Goal: Task Accomplishment & Management: Complete application form

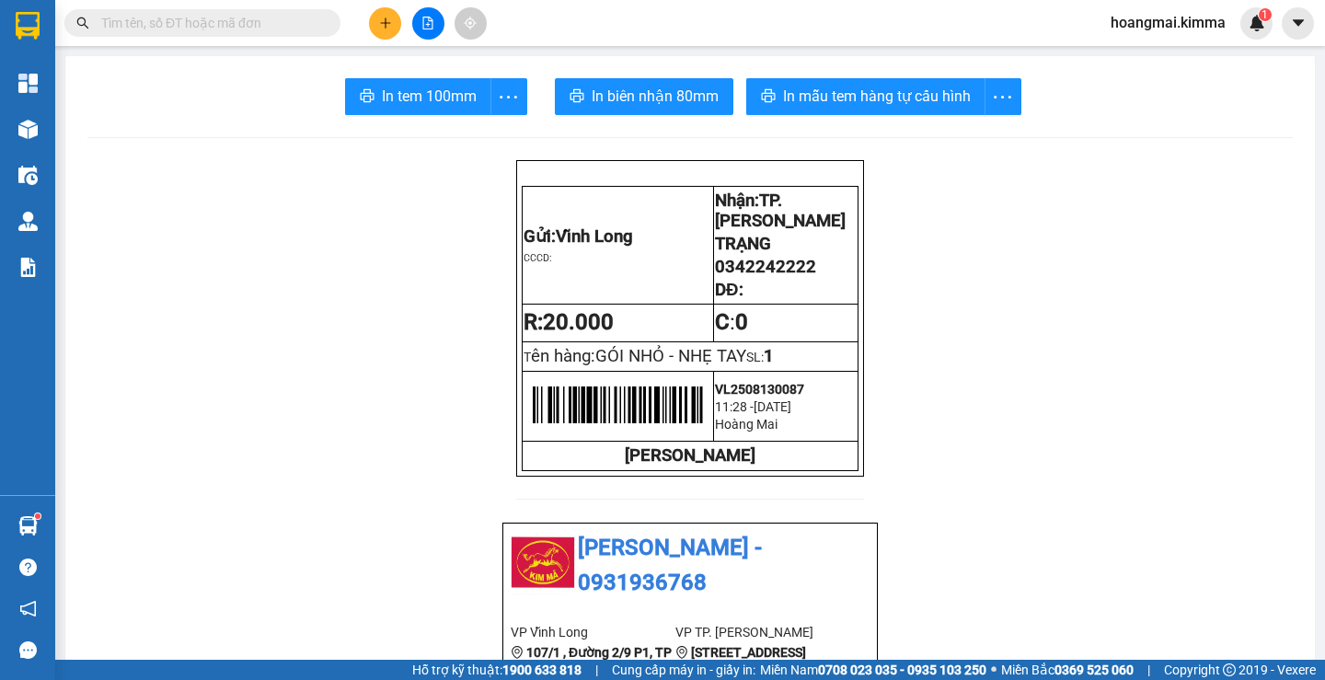
click at [393, 27] on button at bounding box center [385, 23] width 32 height 32
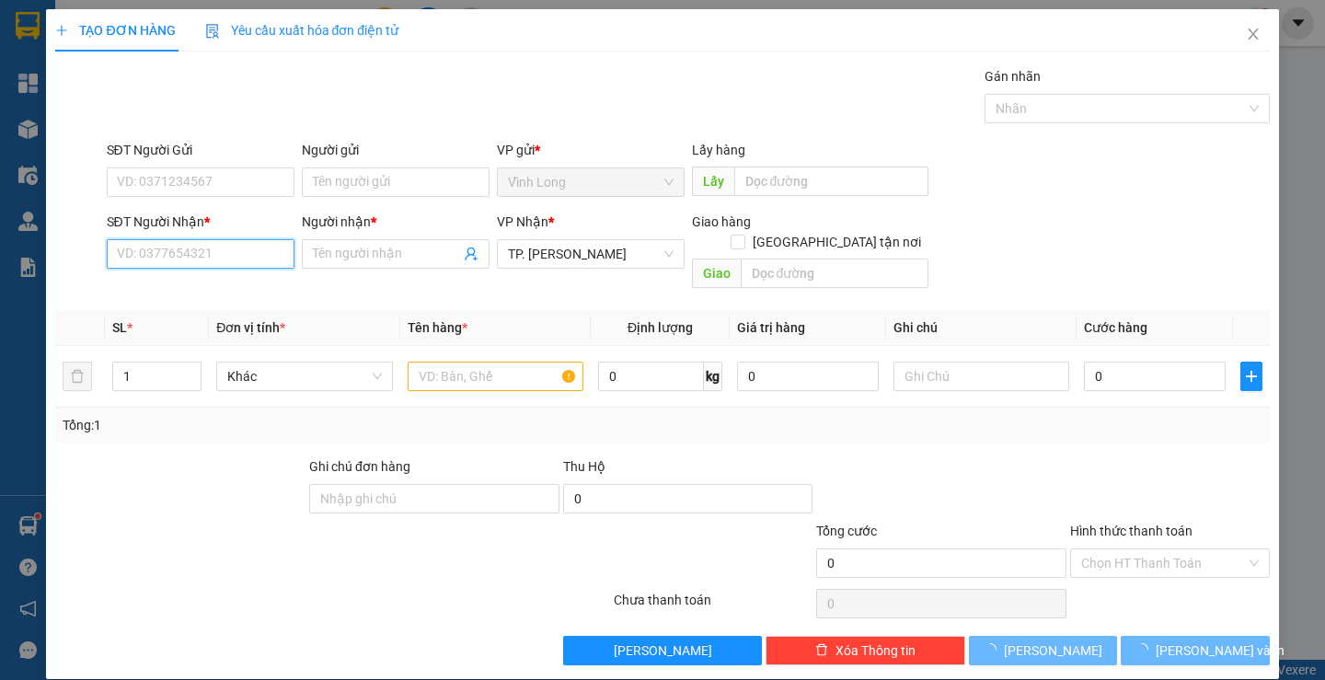
click at [185, 250] on input "SĐT Người Nhận *" at bounding box center [201, 253] width 188 height 29
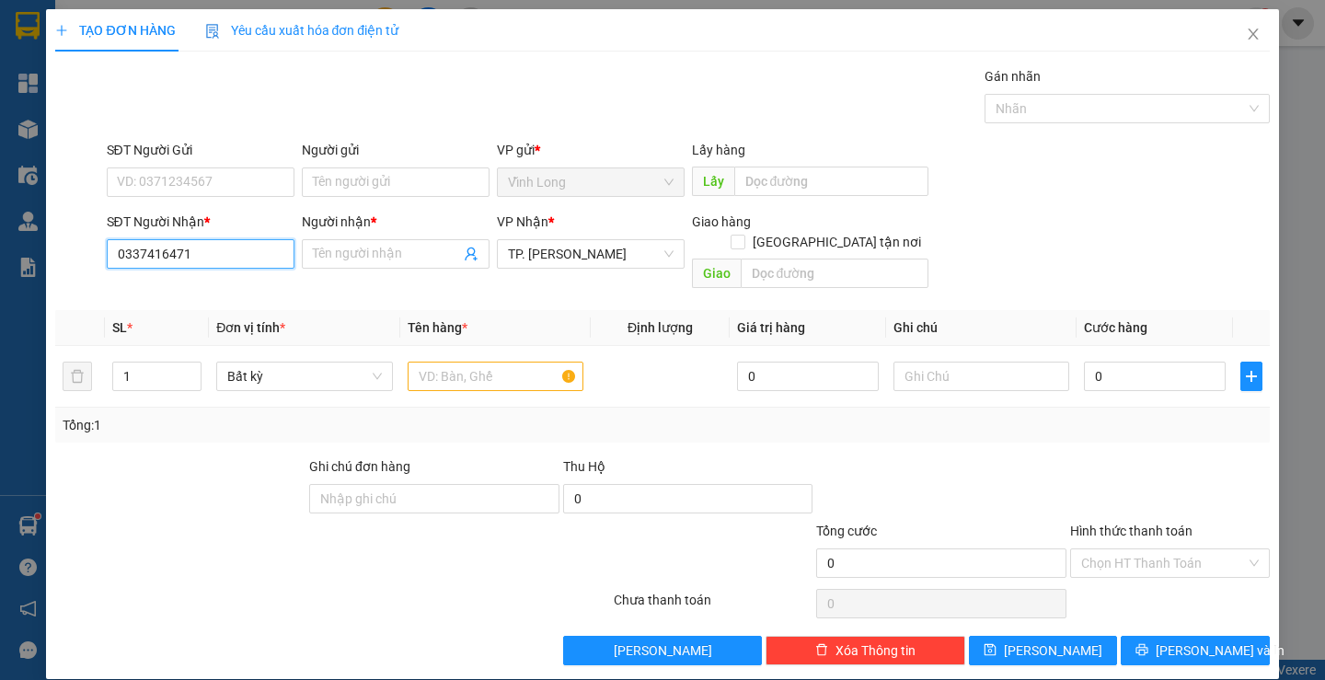
click at [218, 254] on input "0337416471" at bounding box center [201, 253] width 188 height 29
type input "0337416471"
click at [398, 247] on input "Người nhận *" at bounding box center [386, 254] width 147 height 20
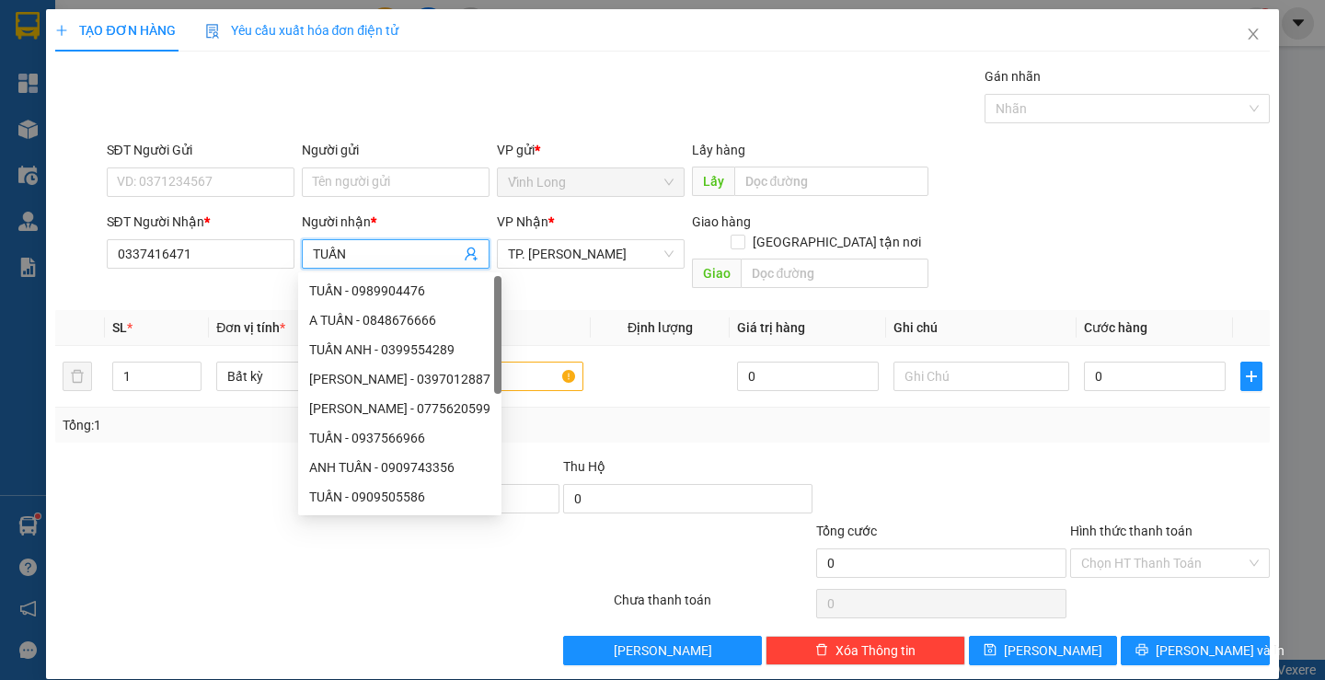
type input "TUẤN"
click at [202, 199] on div "SĐT Người Gửi VD: 0371234567" at bounding box center [201, 172] width 188 height 64
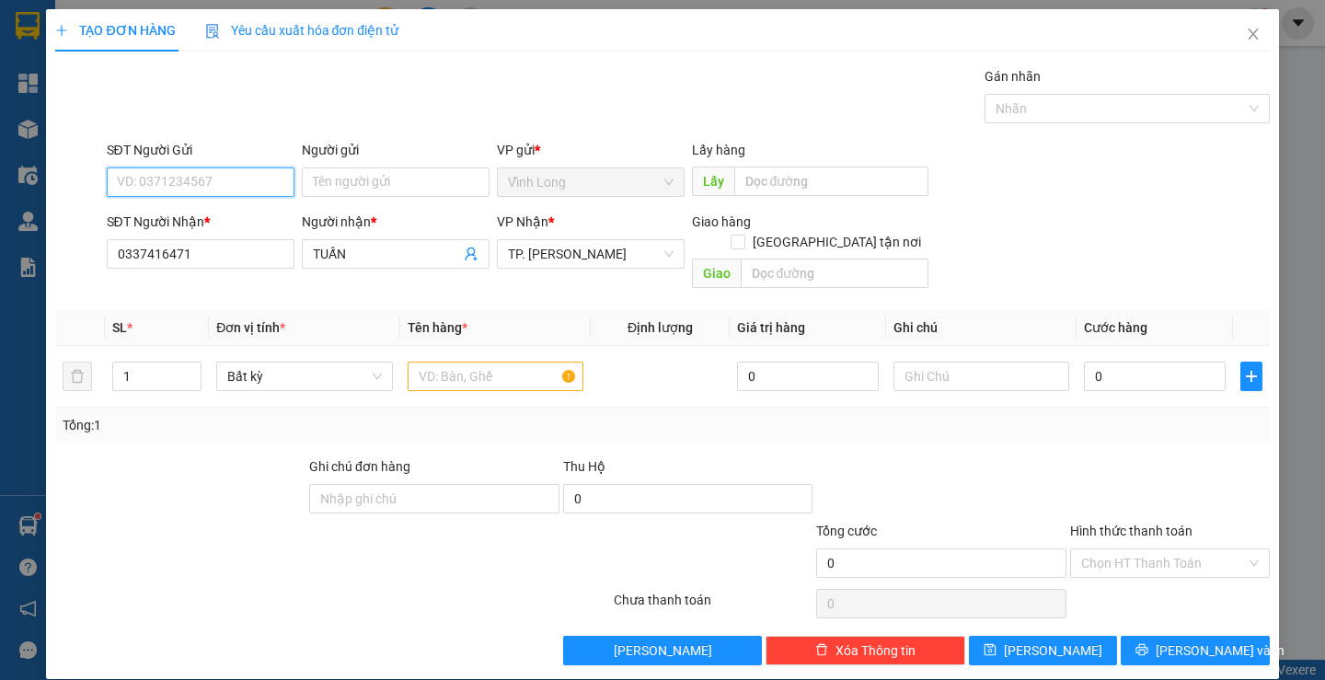
click at [202, 191] on input "SĐT Người Gửi" at bounding box center [201, 181] width 188 height 29
type input "0902724396"
drag, startPoint x: 206, startPoint y: 216, endPoint x: 356, endPoint y: 196, distance: 151.4
click at [208, 216] on div "0902724396 - TIẾN" at bounding box center [198, 219] width 164 height 20
type input "TIẾN"
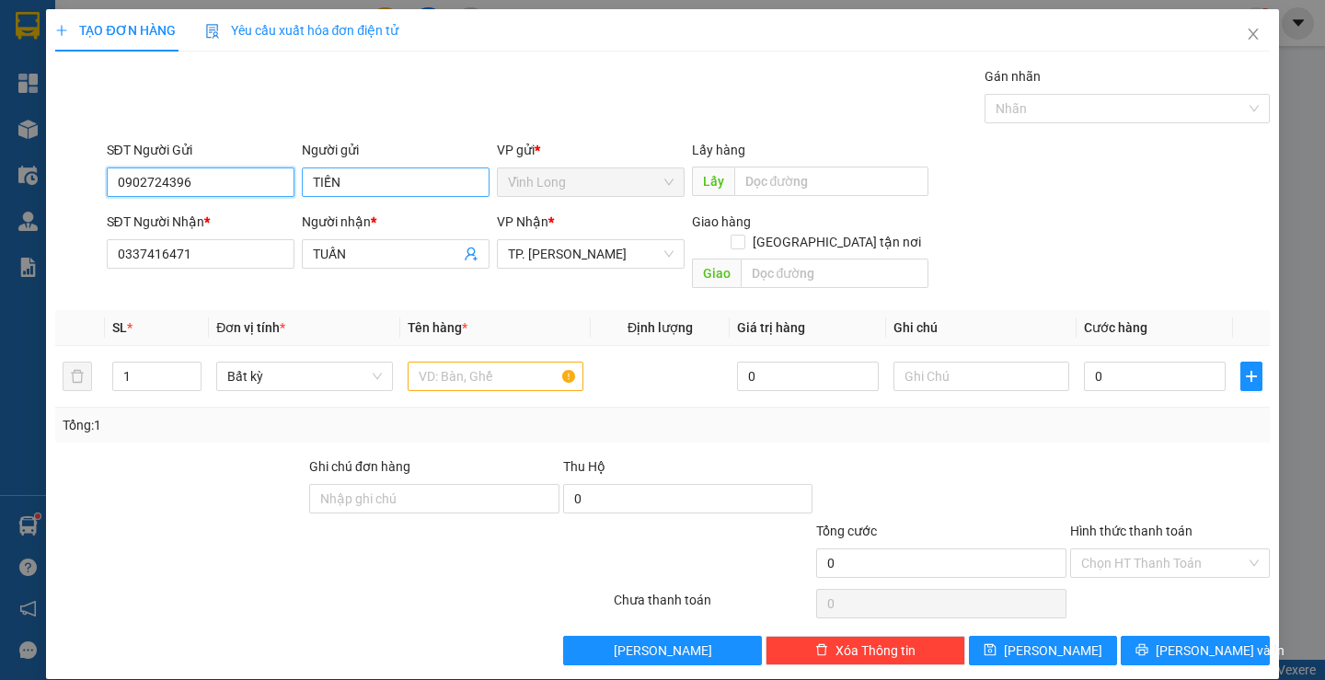
type input "0902724396"
drag, startPoint x: 364, startPoint y: 191, endPoint x: 186, endPoint y: 201, distance: 178.8
click at [186, 201] on div "SĐT Người Gửi 0902724396 Người gửi TIẾN TIẾN VP gửi * [PERSON_NAME] Lấy hàng Lấy" at bounding box center [688, 172] width 1171 height 64
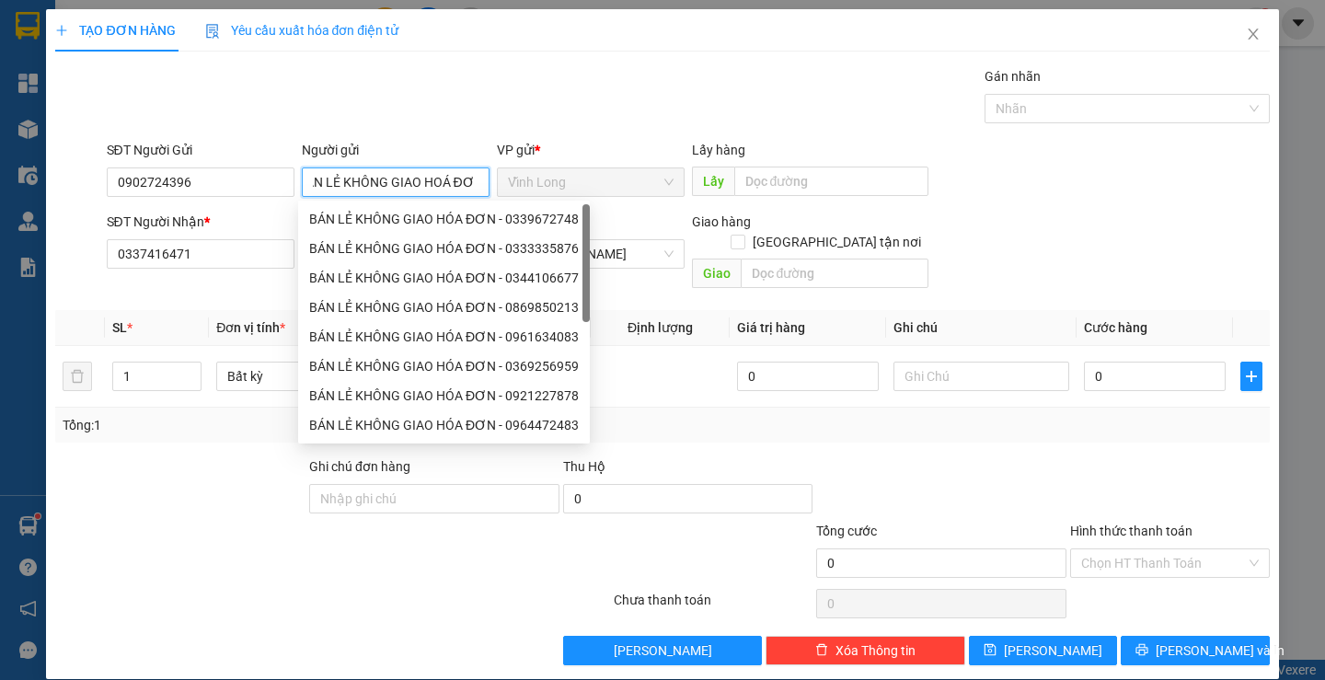
scroll to position [0, 26]
type input "BÁN LẺ KHÔNG GIAO HOÁ ĐƠN"
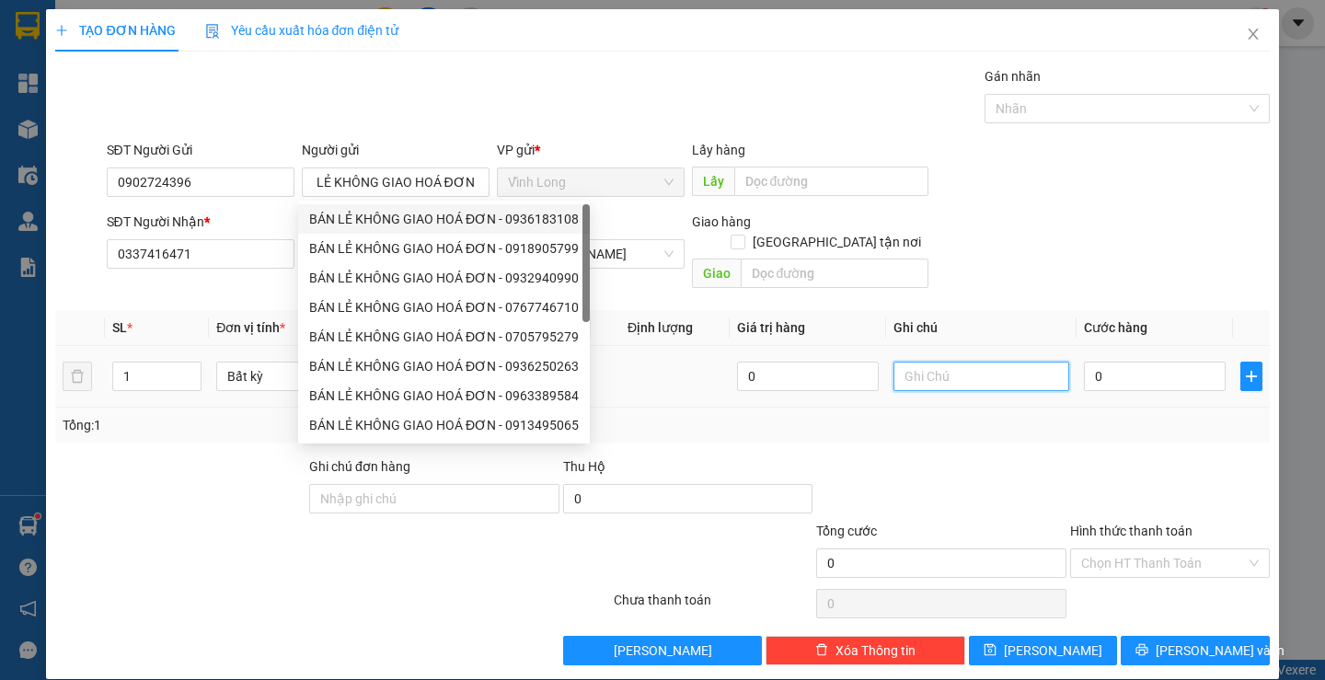
scroll to position [0, 0]
click at [931, 365] on input "text" at bounding box center [982, 376] width 176 height 29
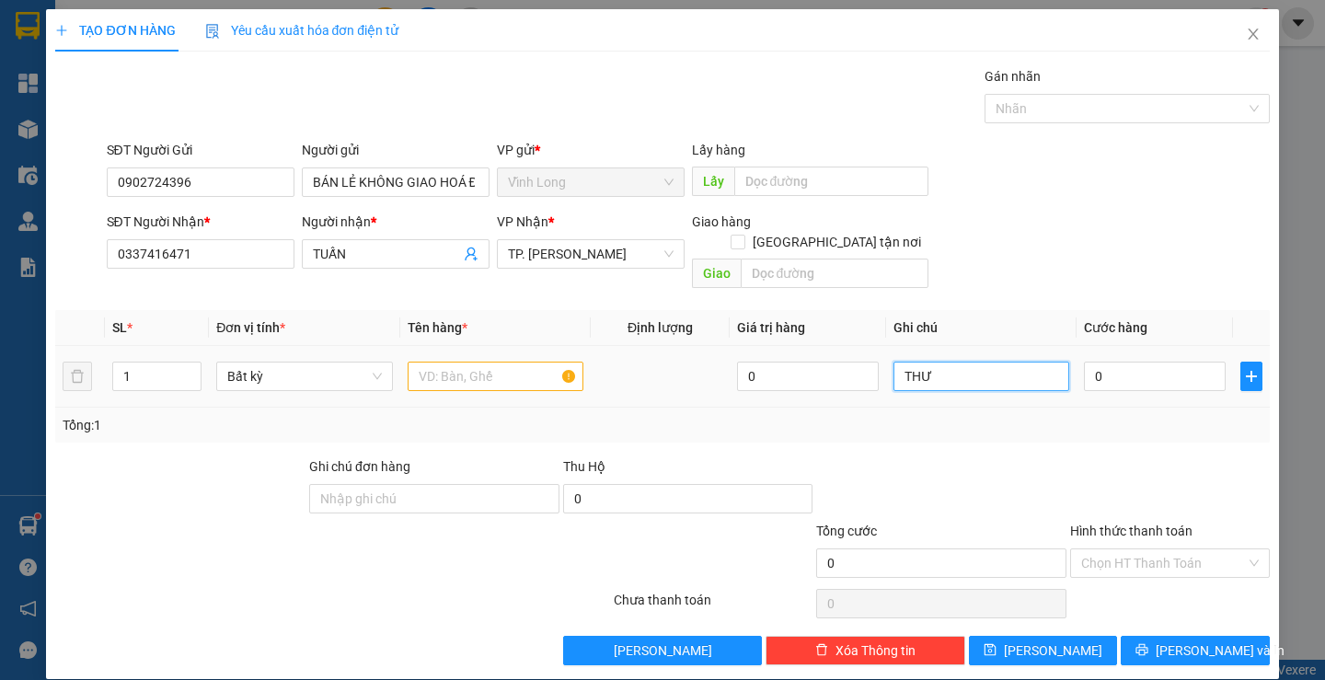
type input "THƯ"
type input "2"
type input "20"
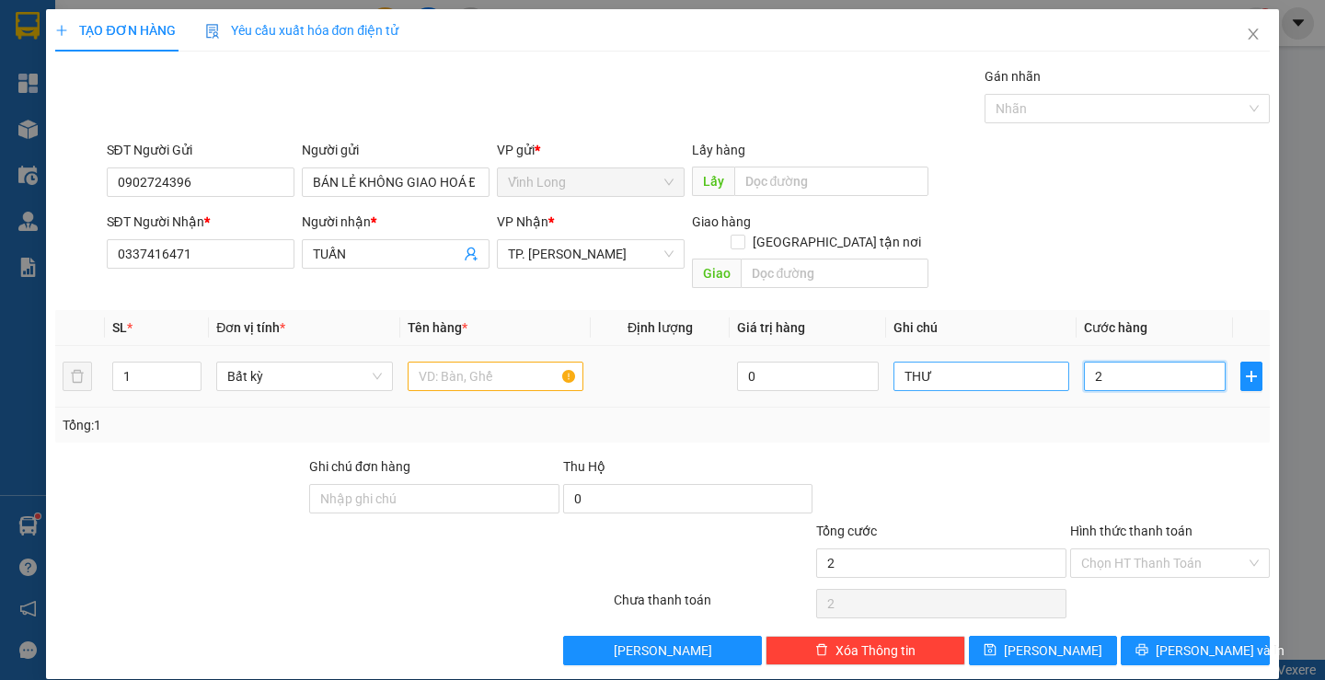
type input "20"
type input "20.000"
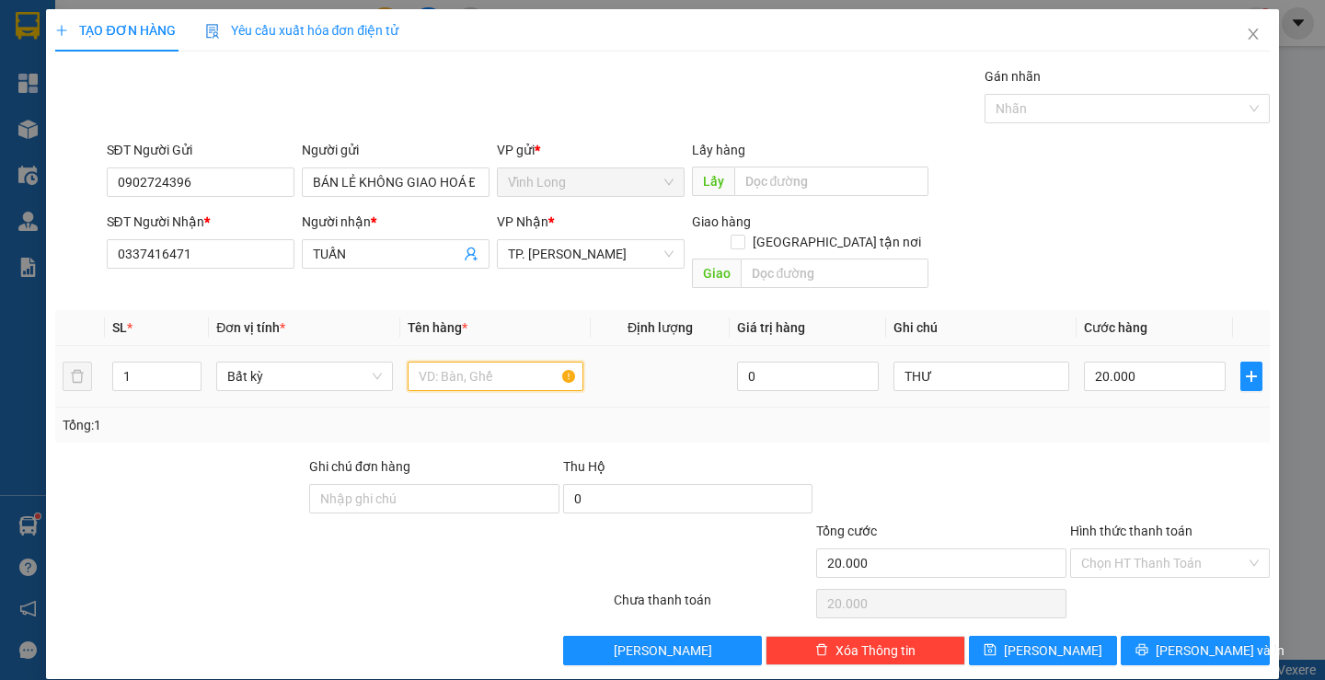
click at [442, 362] on input "text" at bounding box center [496, 376] width 176 height 29
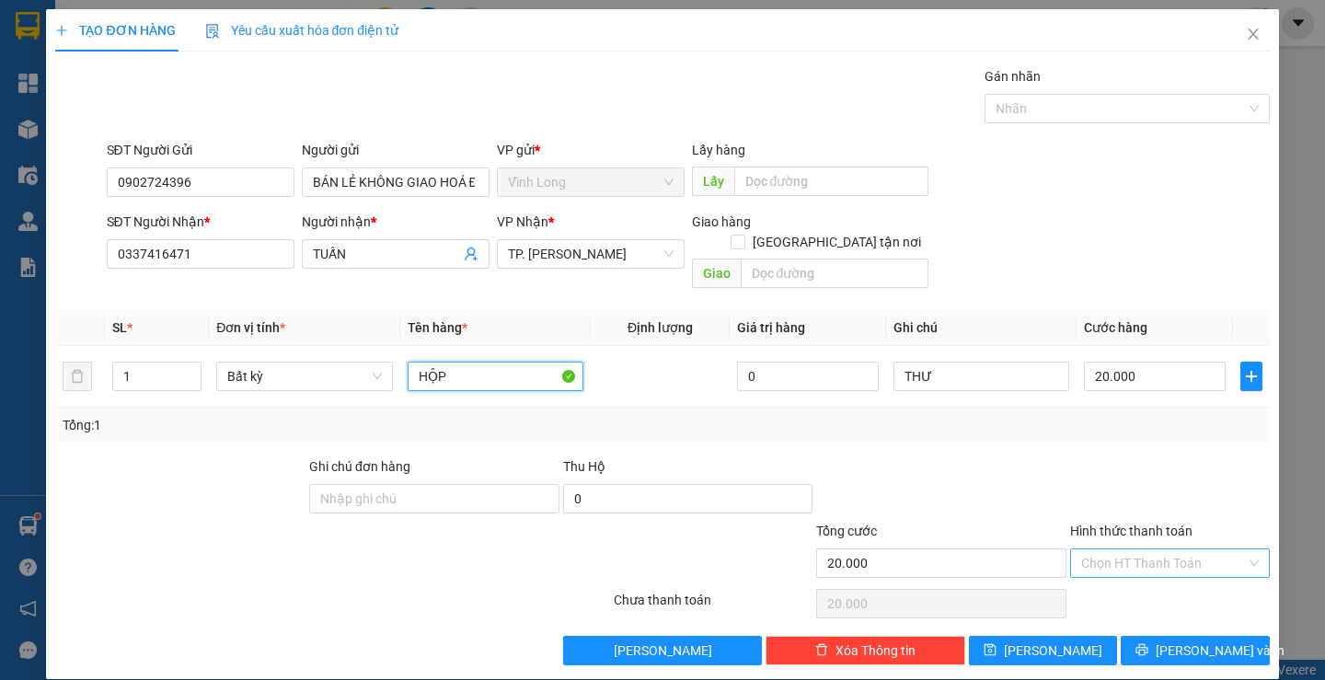
type input "HỘP"
click at [1125, 549] on input "Hình thức thanh toán" at bounding box center [1163, 563] width 165 height 28
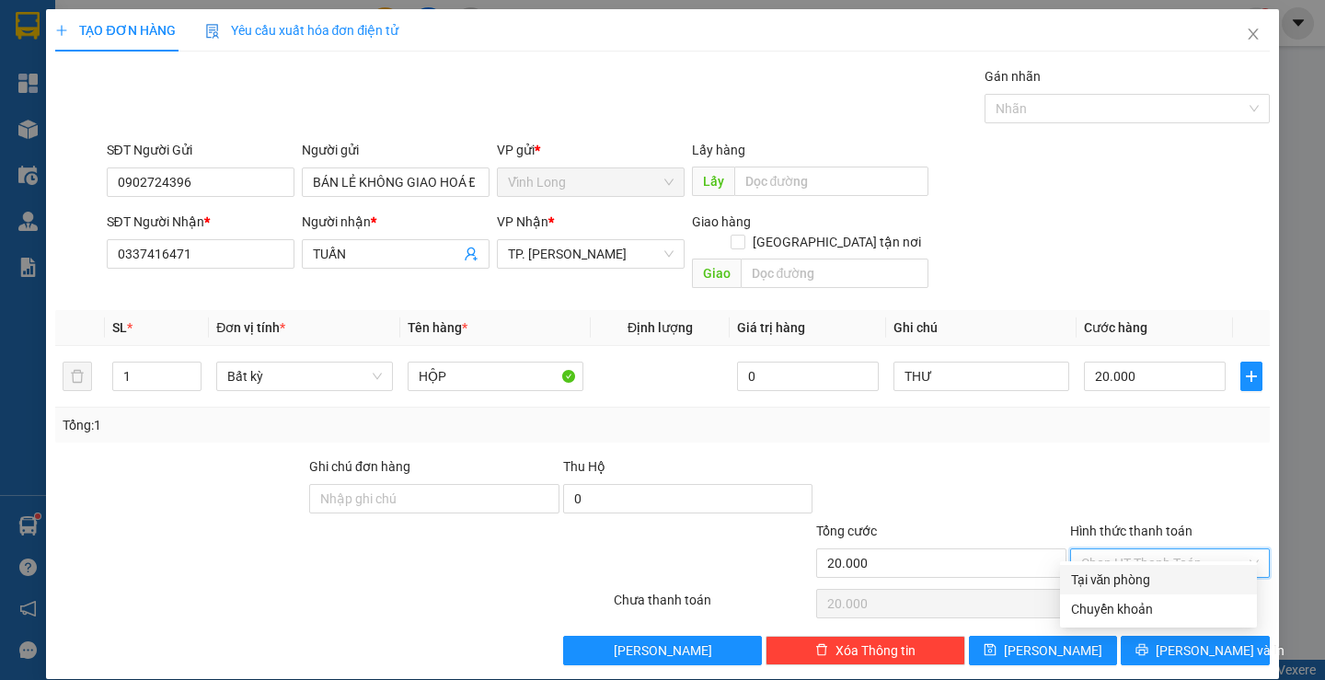
click at [1140, 576] on div "Tại văn phòng" at bounding box center [1158, 580] width 175 height 20
type input "0"
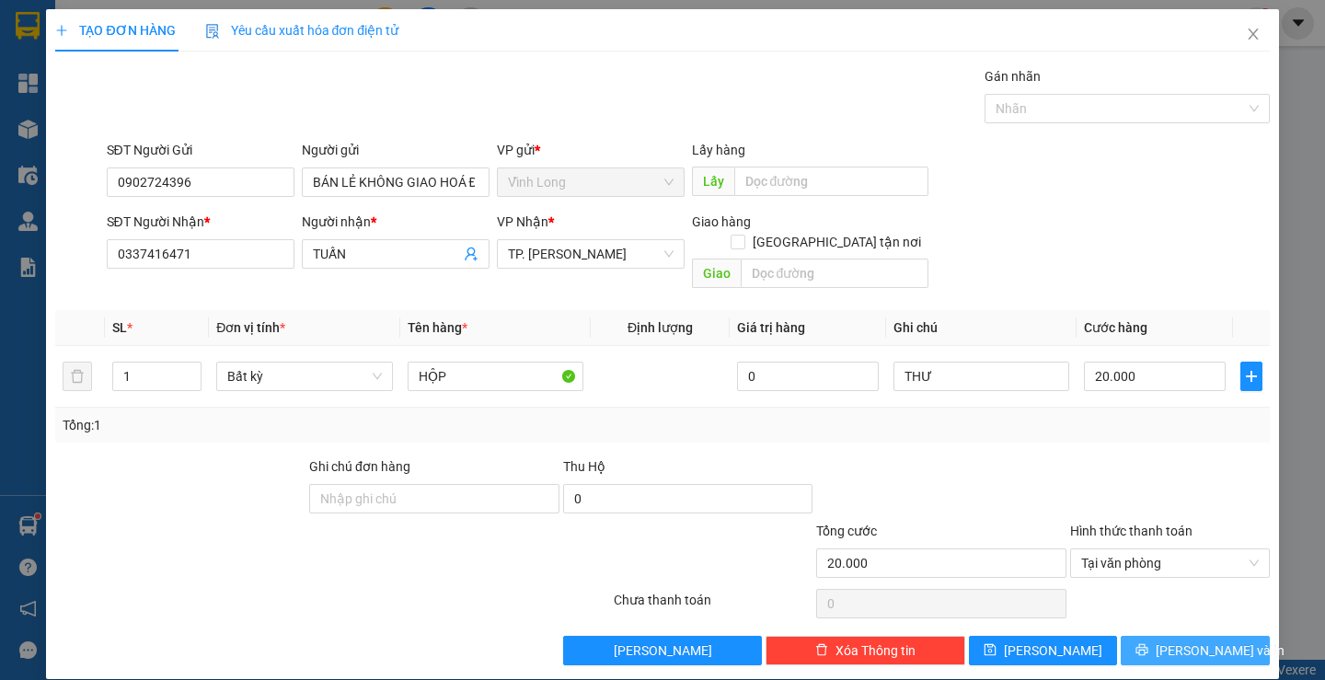
click at [1181, 640] on span "[PERSON_NAME] và In" at bounding box center [1220, 650] width 129 height 20
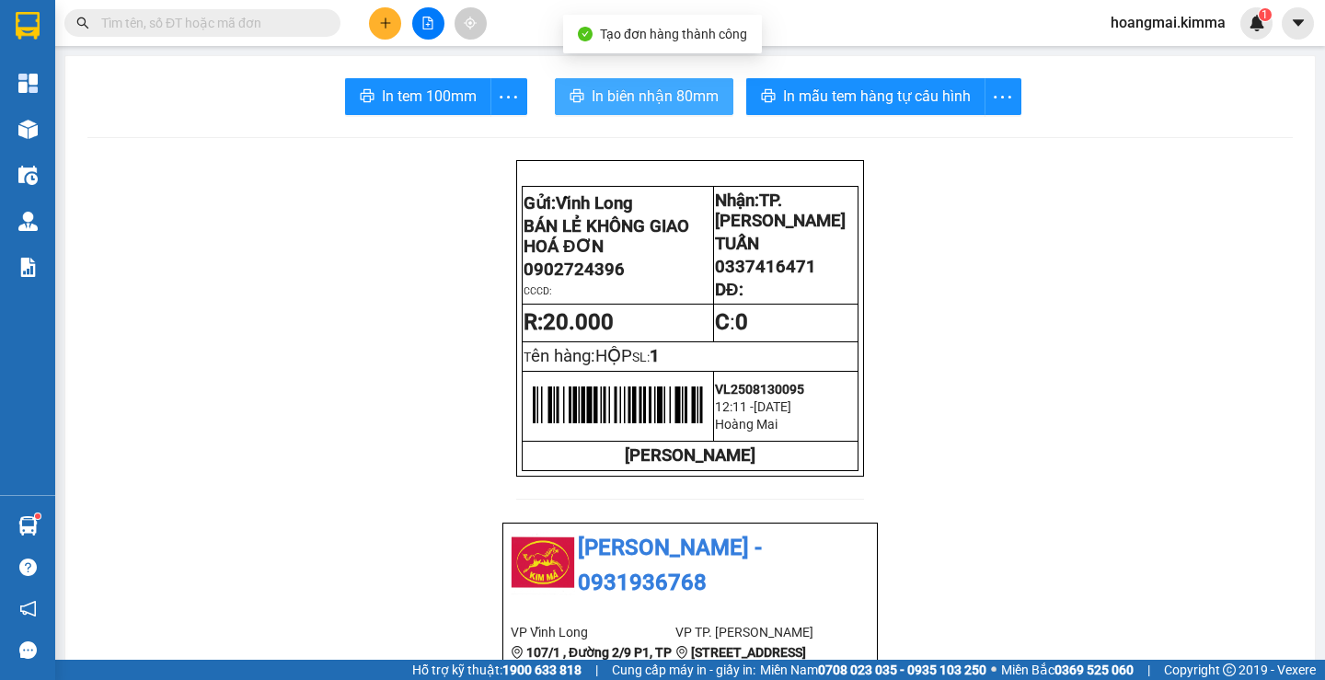
click at [614, 101] on span "In biên nhận 80mm" at bounding box center [655, 96] width 127 height 23
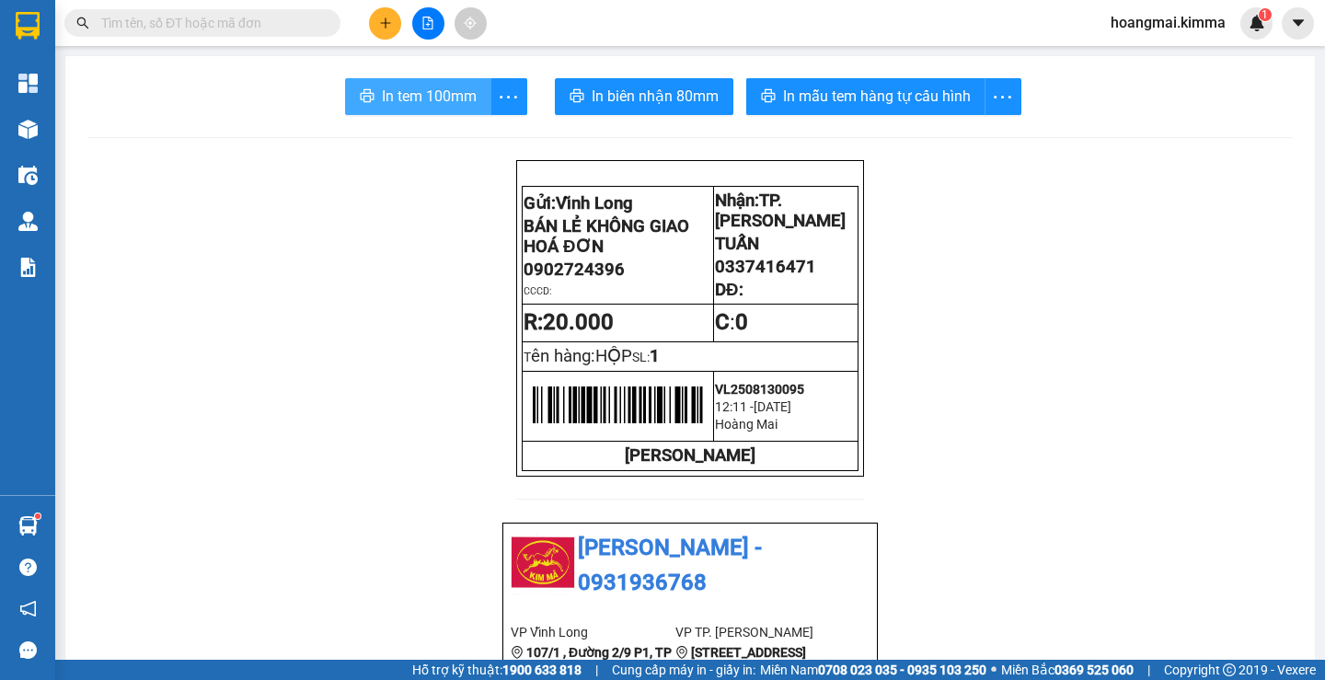
click at [457, 90] on span "In tem 100mm" at bounding box center [429, 96] width 95 height 23
click at [375, 29] on button at bounding box center [385, 23] width 32 height 32
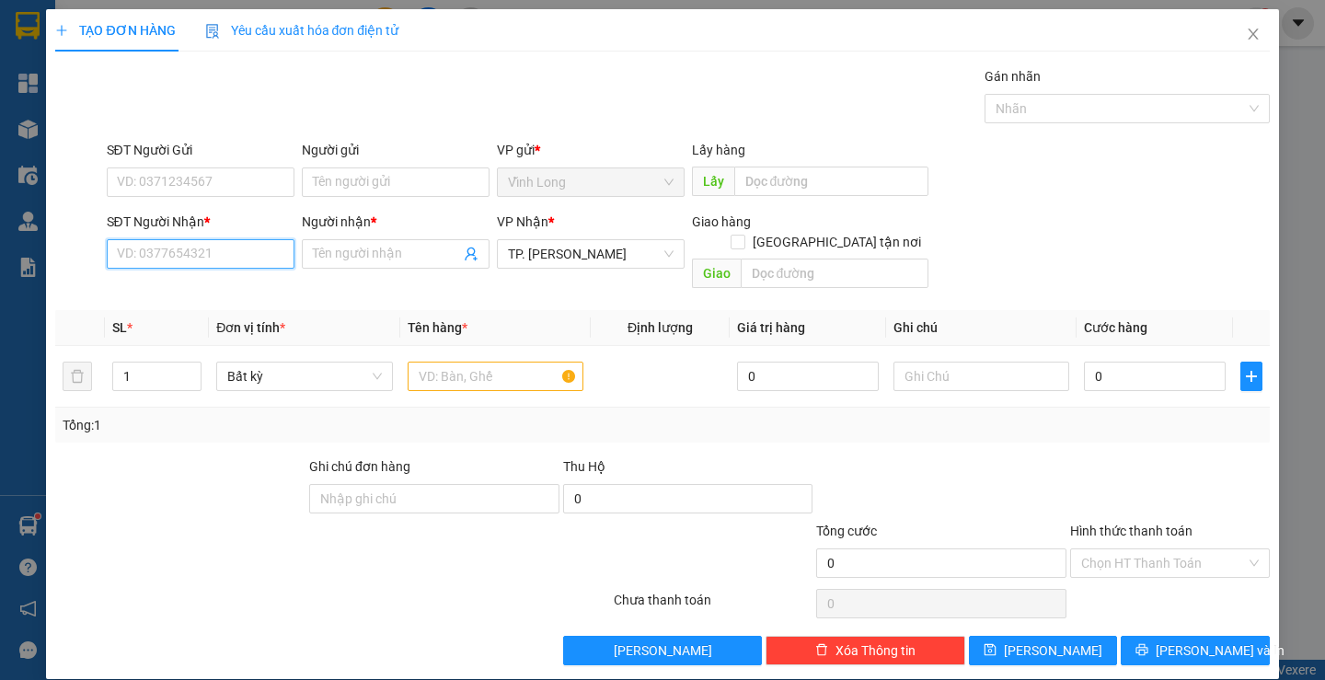
click at [239, 251] on input "SĐT Người Nhận *" at bounding box center [201, 253] width 188 height 29
type input "0903011402"
click at [172, 284] on div "0903011402 - C DIỄM" at bounding box center [198, 291] width 164 height 20
type input "C DIỄM"
type input "0903011402"
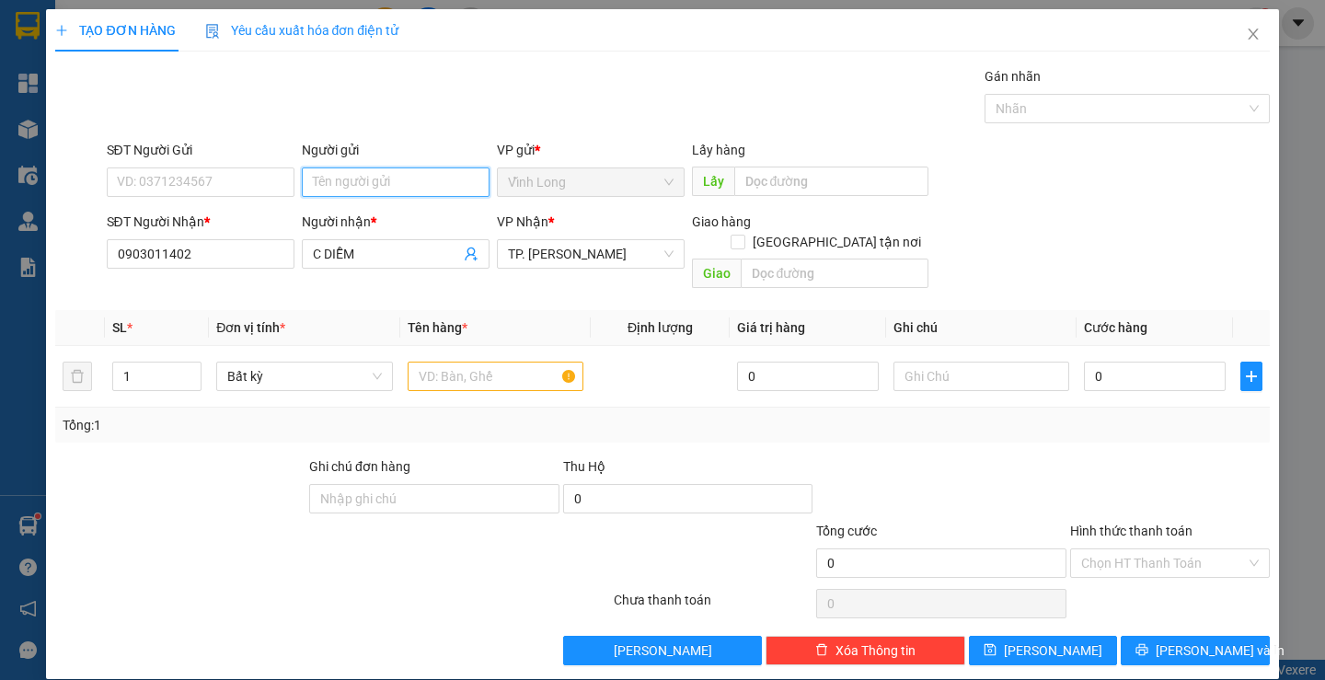
click at [350, 184] on input "Người gửi" at bounding box center [396, 181] width 188 height 29
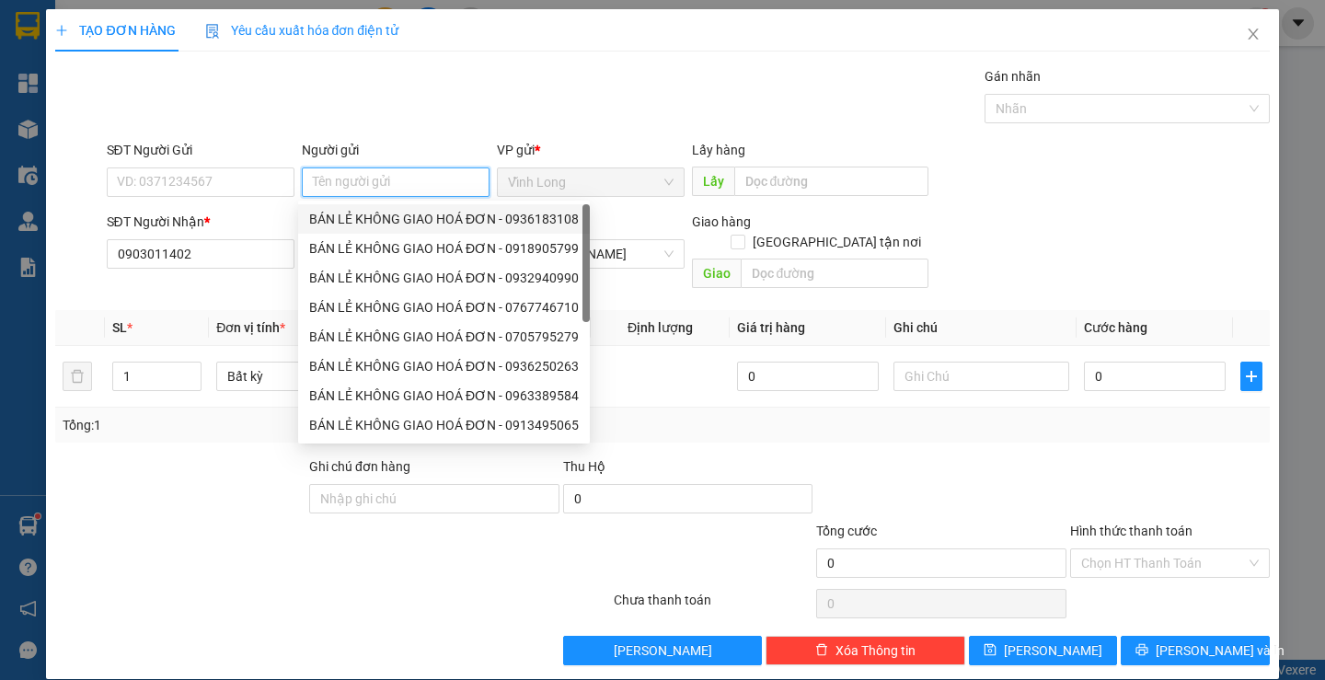
click at [348, 220] on div "BÁN LẺ KHÔNG GIAO HOÁ ĐƠN - 0936183108" at bounding box center [444, 219] width 270 height 20
type input "0936183108"
type input "BÁN LẺ KHÔNG GIAO HOÁ ĐƠN"
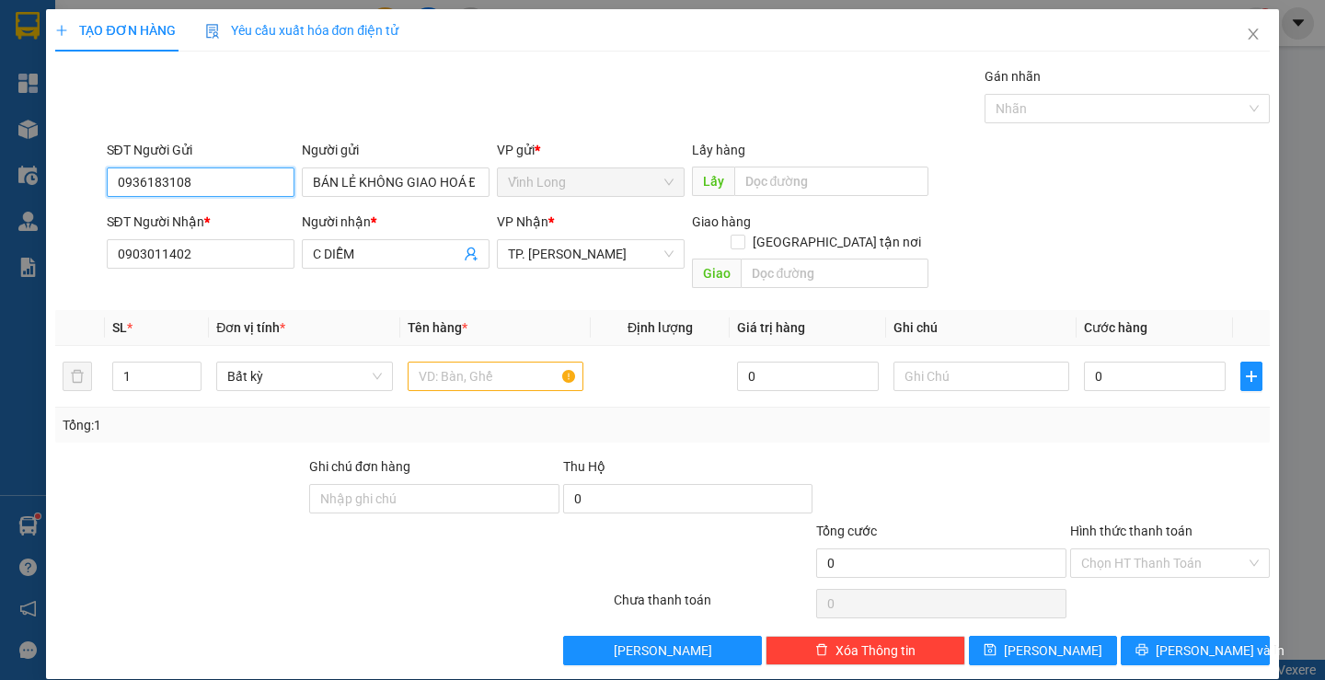
drag, startPoint x: 246, startPoint y: 189, endPoint x: 38, endPoint y: 197, distance: 208.1
click at [38, 197] on div "TẠO ĐƠN HÀNG Yêu cầu xuất hóa đơn điện tử Transit Pickup Surcharge Ids Transit …" at bounding box center [662, 340] width 1325 height 680
click at [426, 366] on input "text" at bounding box center [496, 376] width 176 height 29
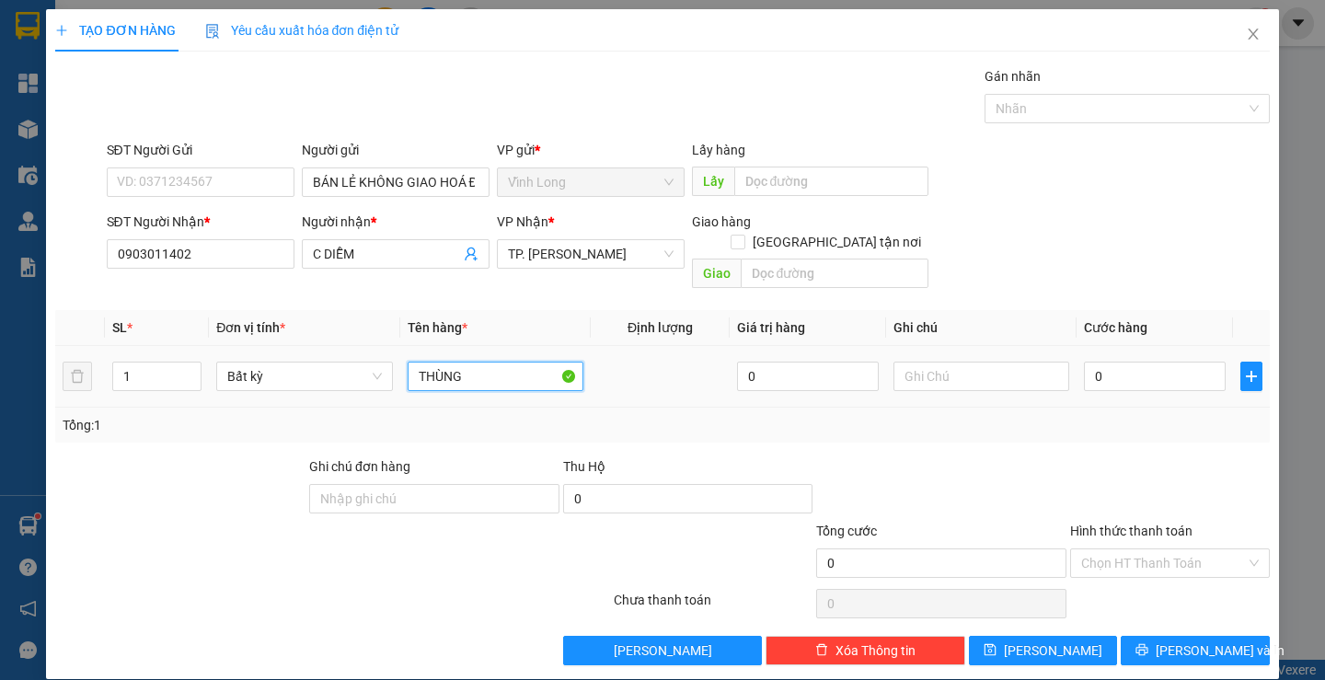
type input "THÙNG"
type input "THƯ"
type input "6"
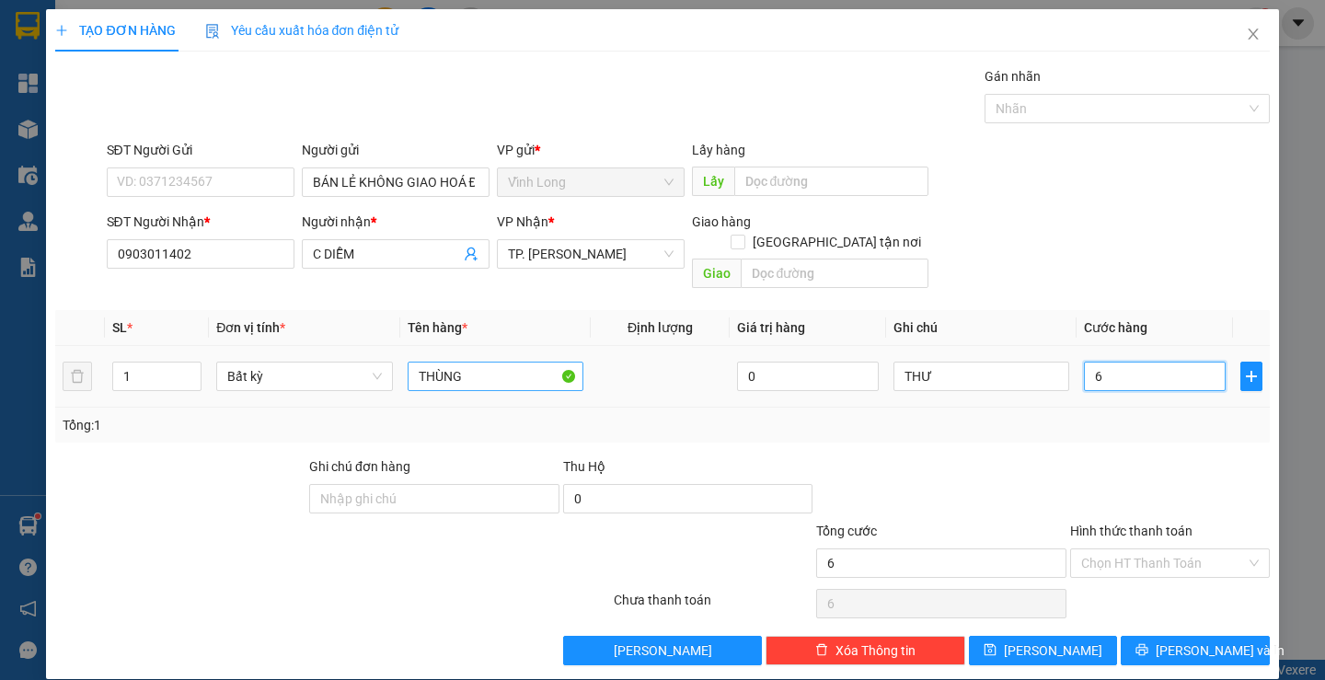
type input "60"
type input "60.000"
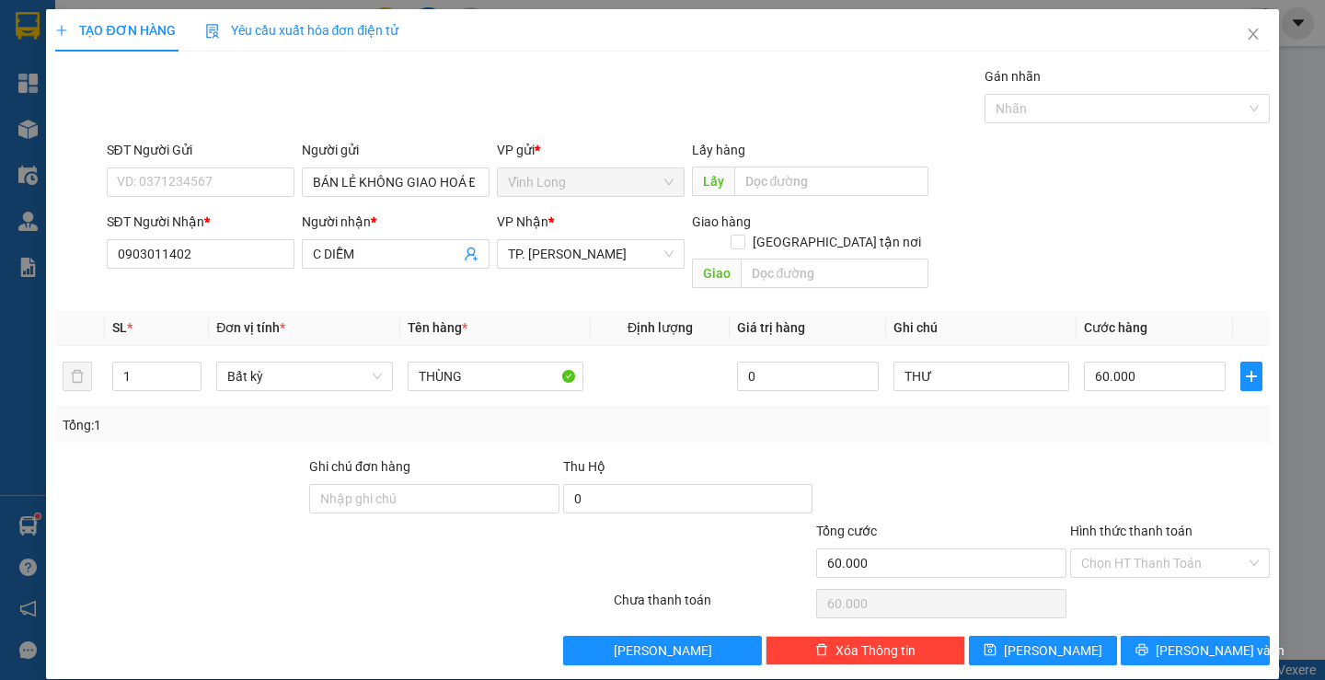
click at [1120, 456] on div at bounding box center [1169, 488] width 203 height 64
click at [1191, 549] on input "Hình thức thanh toán" at bounding box center [1163, 563] width 165 height 28
click at [1127, 579] on div "Tại văn phòng" at bounding box center [1158, 580] width 175 height 20
type input "0"
click at [1146, 636] on button "[PERSON_NAME] và In" at bounding box center [1195, 650] width 148 height 29
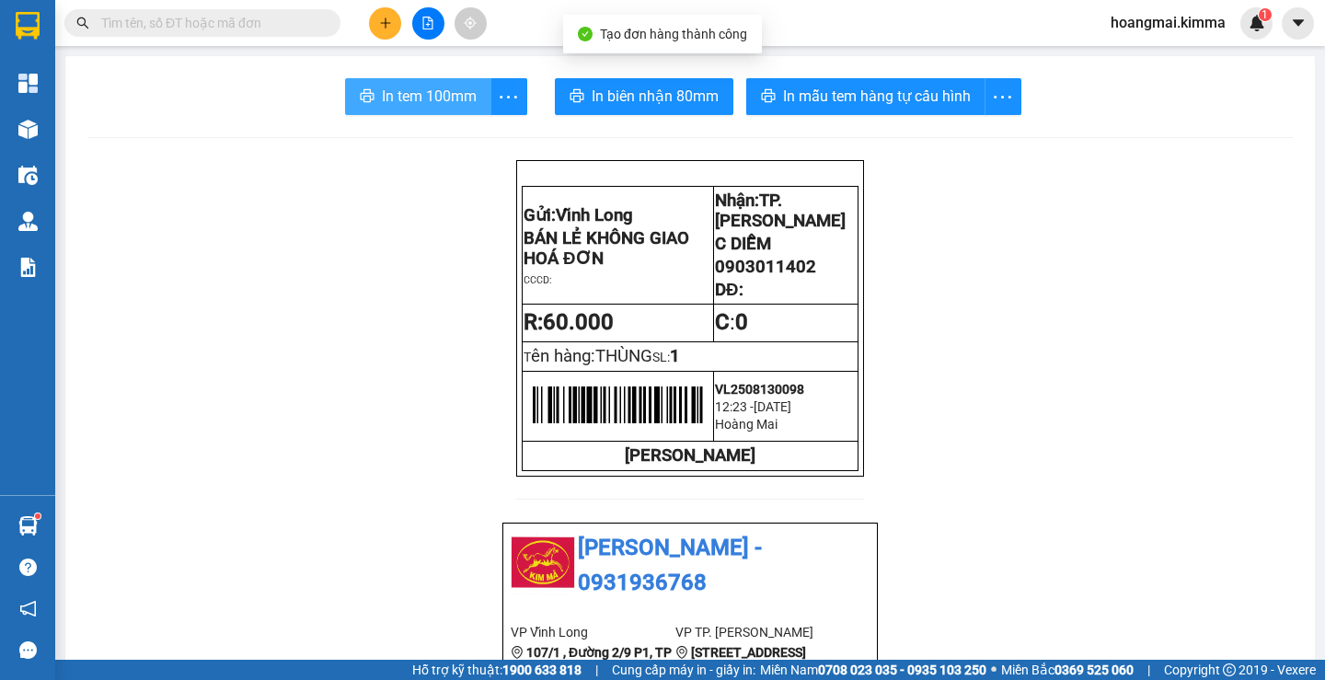
click at [398, 102] on span "In tem 100mm" at bounding box center [429, 96] width 95 height 23
